Goal: Find specific page/section: Find specific page/section

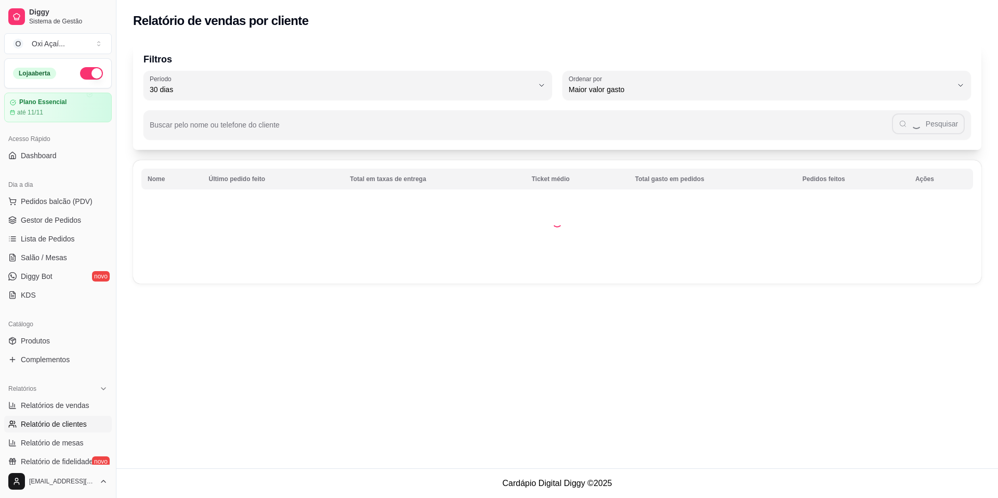
select select "30"
select select "HIGHEST_TOTAL_SPENT_WITH_ORDERS"
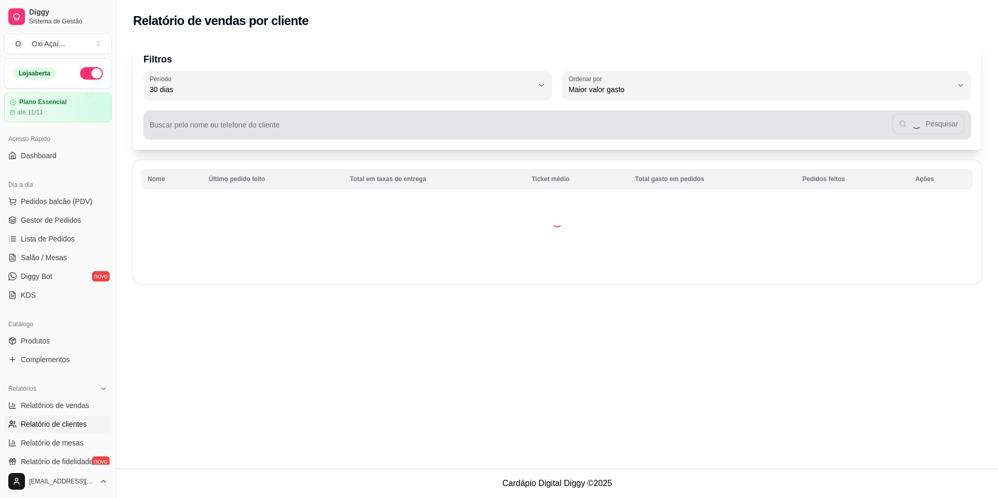
click at [218, 119] on div "Pesquisar" at bounding box center [557, 124] width 815 height 21
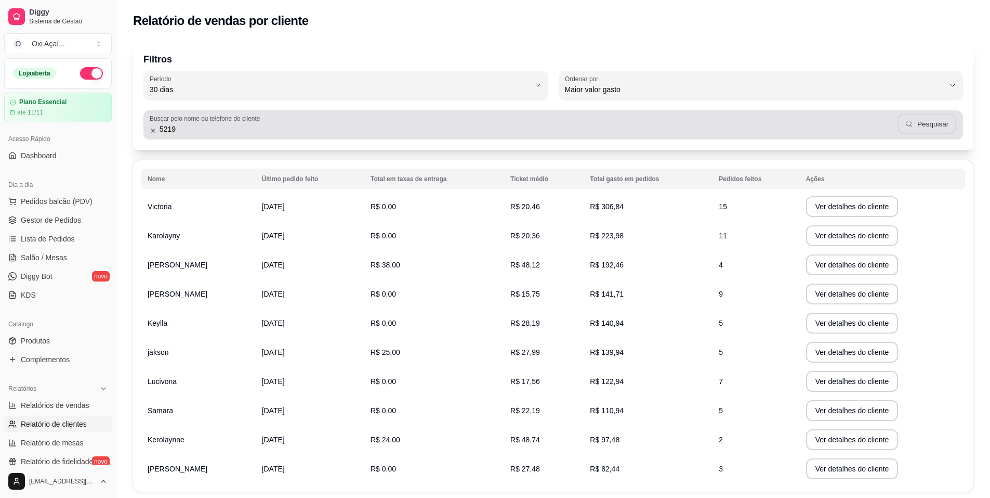
click at [920, 121] on button "Pesquisar" at bounding box center [927, 124] width 58 height 20
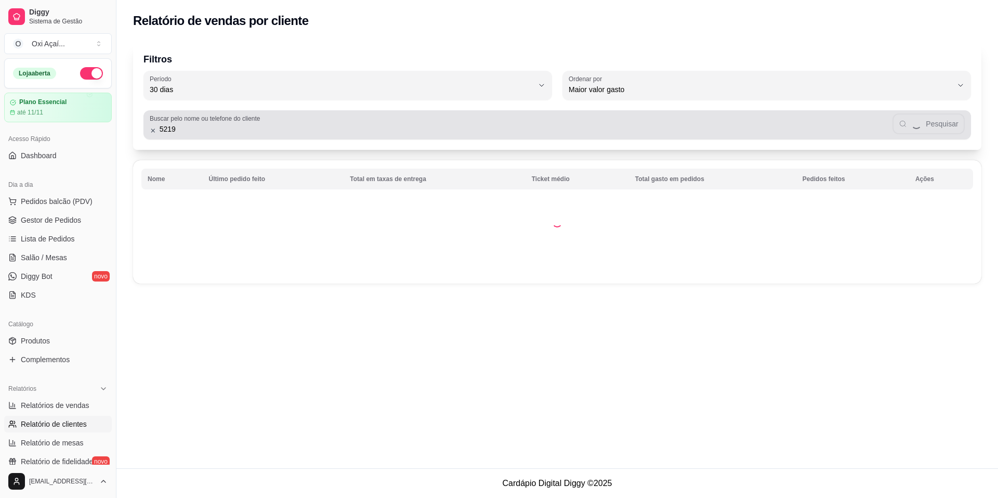
click at [279, 136] on div "Buscar pelo nome ou telefone do cliente 5219 Pesquisar" at bounding box center [557, 124] width 828 height 29
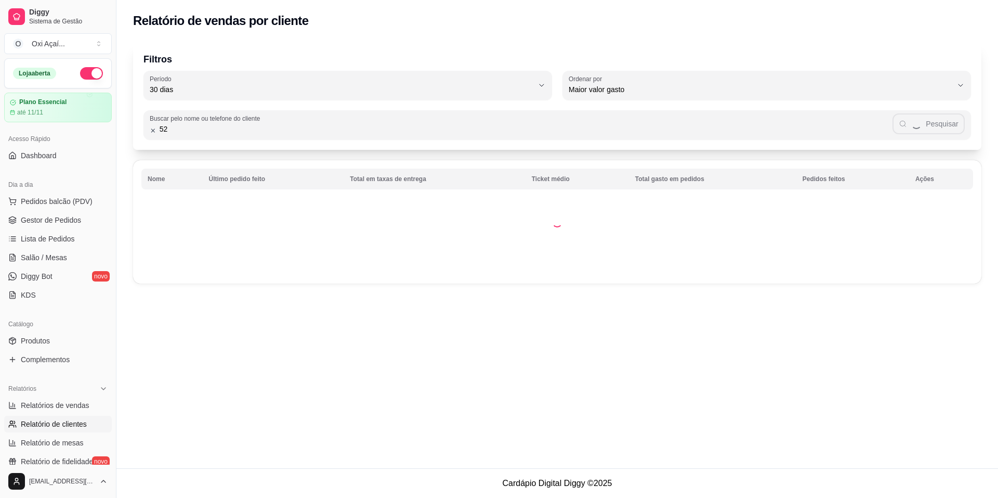
type input "5"
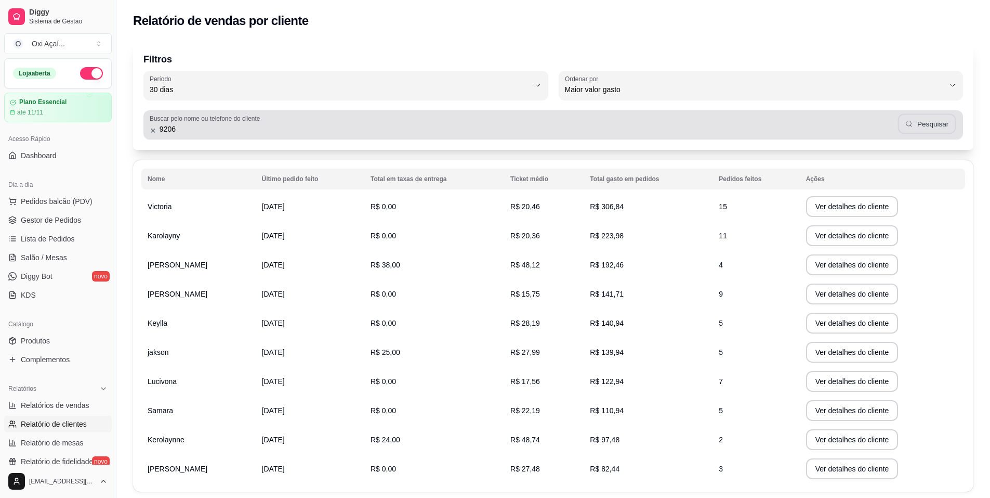
click at [930, 120] on button "Pesquisar" at bounding box center [927, 124] width 58 height 20
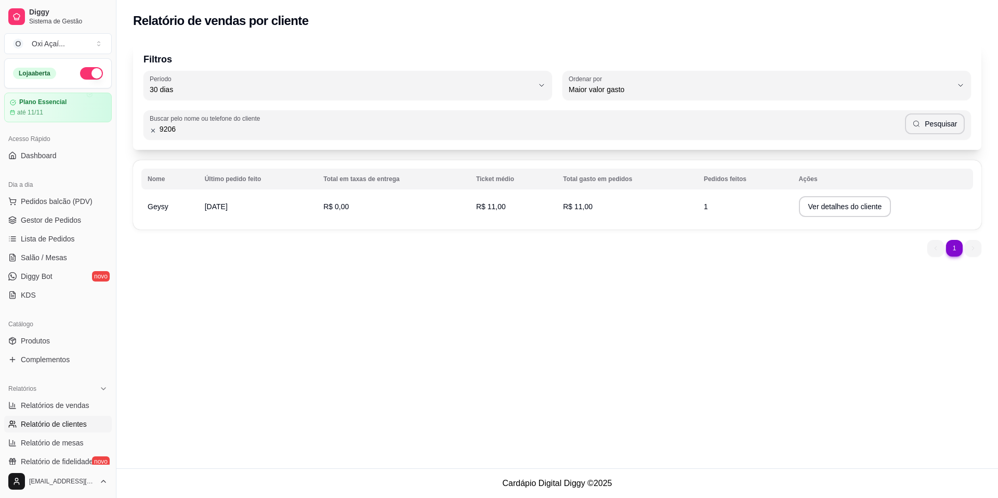
click at [533, 132] on input "9206" at bounding box center [530, 129] width 749 height 10
type input "19"
click at [52, 214] on link "Gestor de Pedidos" at bounding box center [58, 220] width 108 height 17
